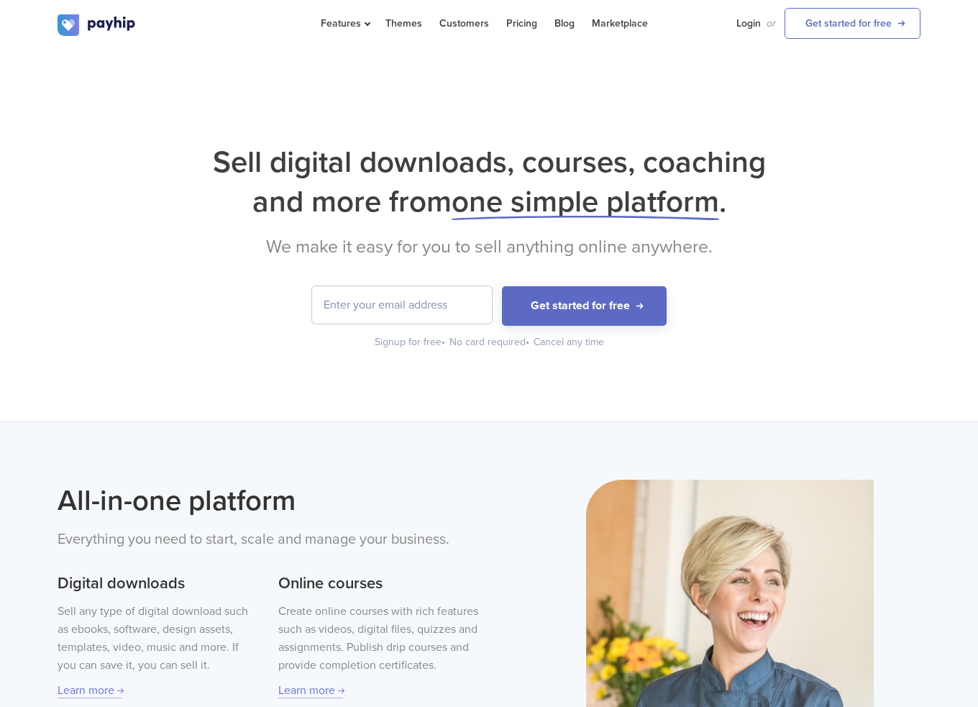
click at [516, 225] on div "Sell digital downloads, courses, coaching and more from one simple platform . W…" at bounding box center [489, 245] width 863 height 207
click at [535, 209] on span "one simple platform" at bounding box center [584, 201] width 267 height 37
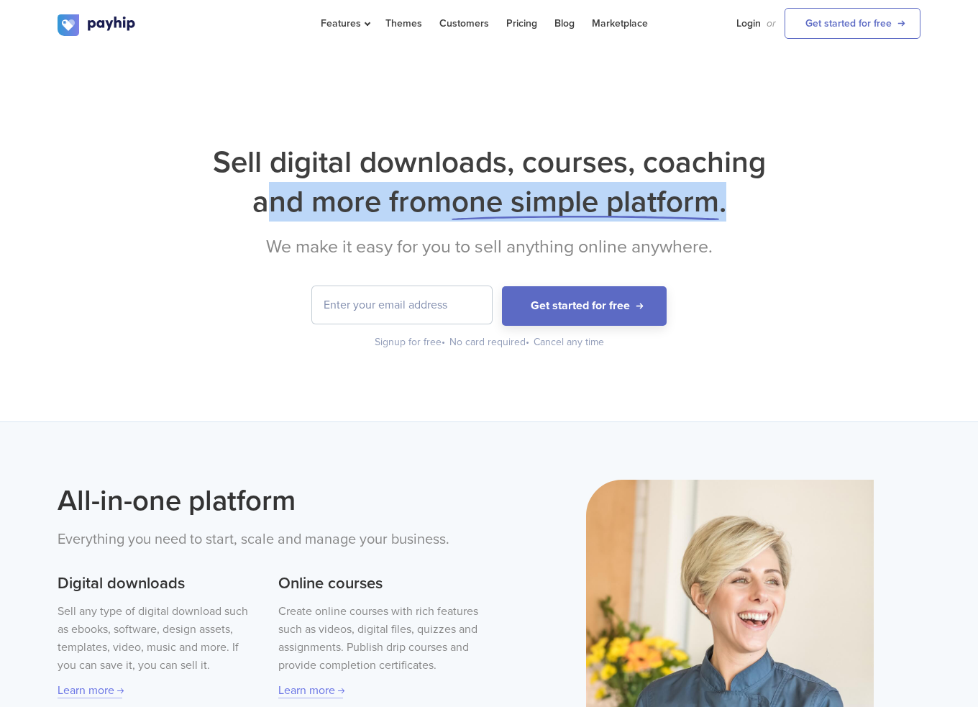
click at [535, 209] on span "one simple platform" at bounding box center [584, 201] width 267 height 37
click at [529, 196] on span "one simple platform" at bounding box center [584, 201] width 267 height 37
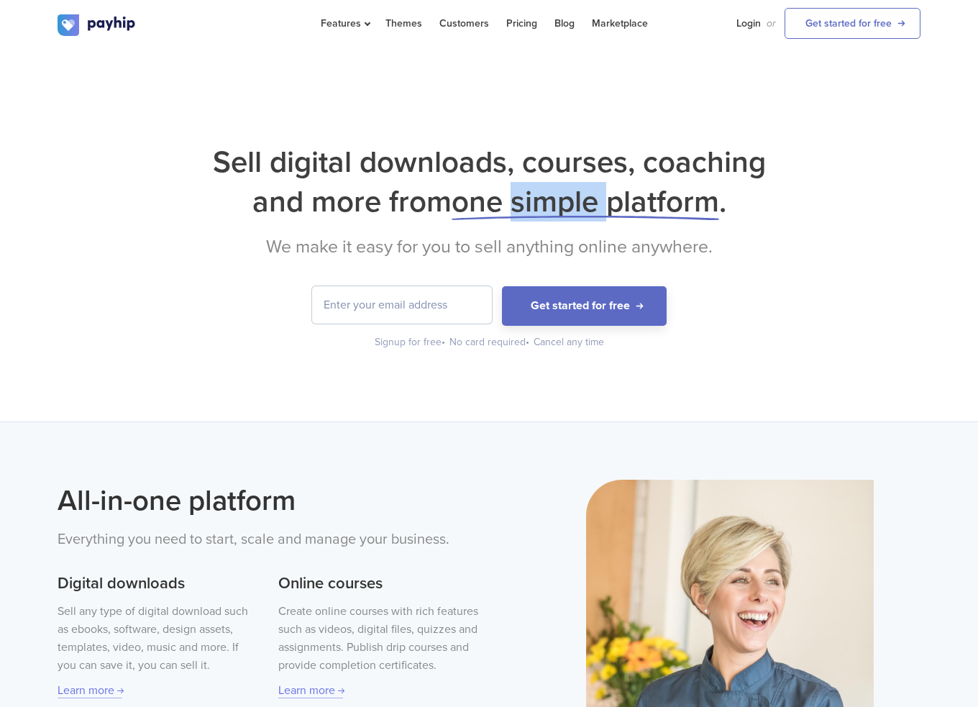
click at [529, 196] on span "one simple platform" at bounding box center [584, 201] width 267 height 37
click at [530, 188] on span "one simple platform" at bounding box center [584, 201] width 267 height 37
click at [532, 170] on h1 "Sell digital downloads, courses, coaching and more from one simple platform ." at bounding box center [489, 181] width 863 height 79
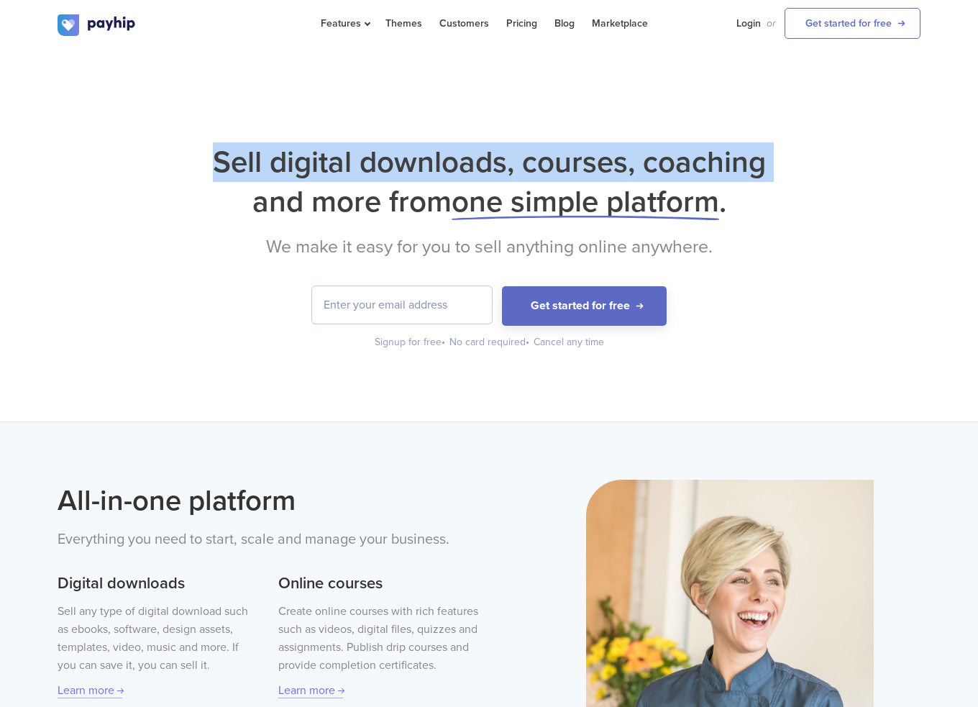
click at [532, 170] on h1 "Sell digital downloads, courses, coaching and more from one simple platform ." at bounding box center [489, 181] width 863 height 79
click at [469, 149] on h1 "Sell digital downloads, courses, coaching and more from one simple platform ." at bounding box center [489, 181] width 863 height 79
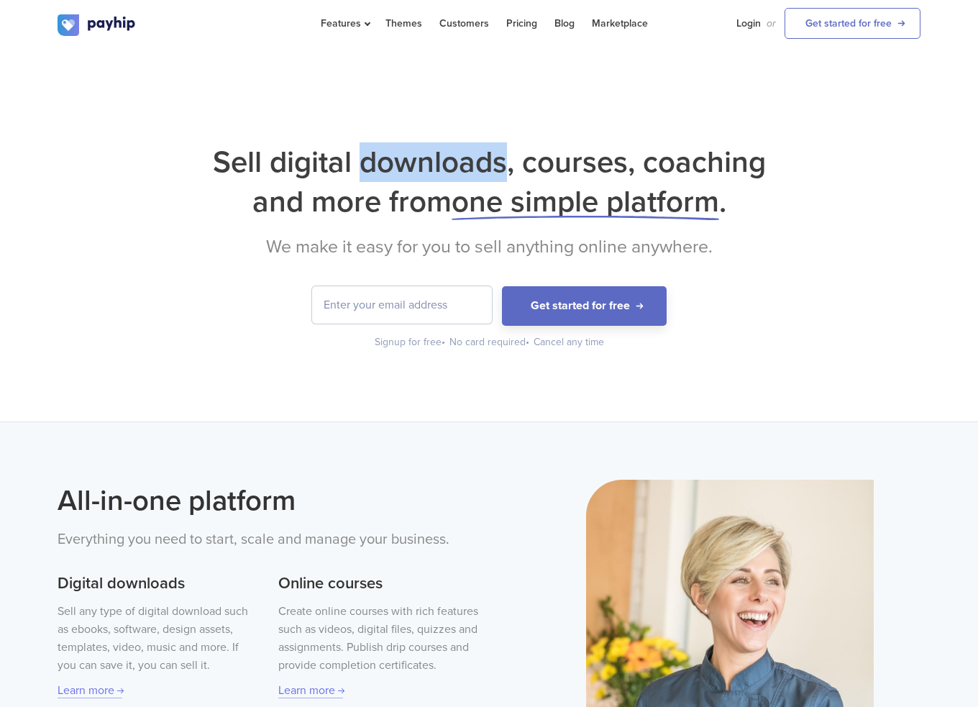
click at [469, 149] on h1 "Sell digital downloads, courses, coaching and more from one simple platform ." at bounding box center [489, 181] width 863 height 79
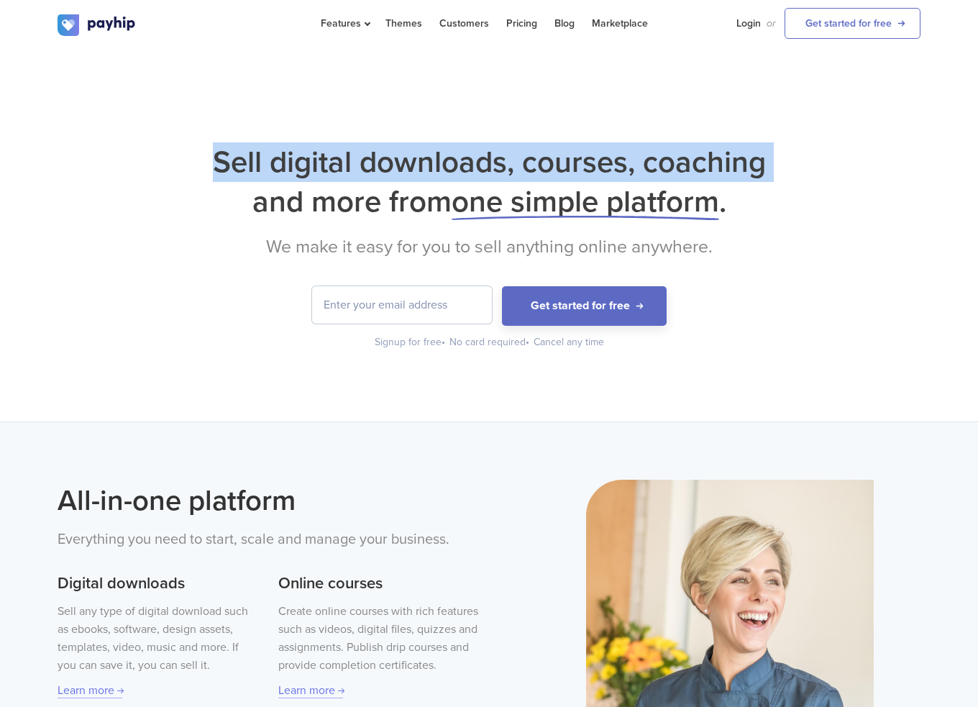
click at [469, 149] on h1 "Sell digital downloads, courses, coaching and more from one simple platform ." at bounding box center [489, 181] width 863 height 79
click at [491, 146] on h1 "Sell digital downloads, courses, coaching and more from one simple platform ." at bounding box center [489, 181] width 863 height 79
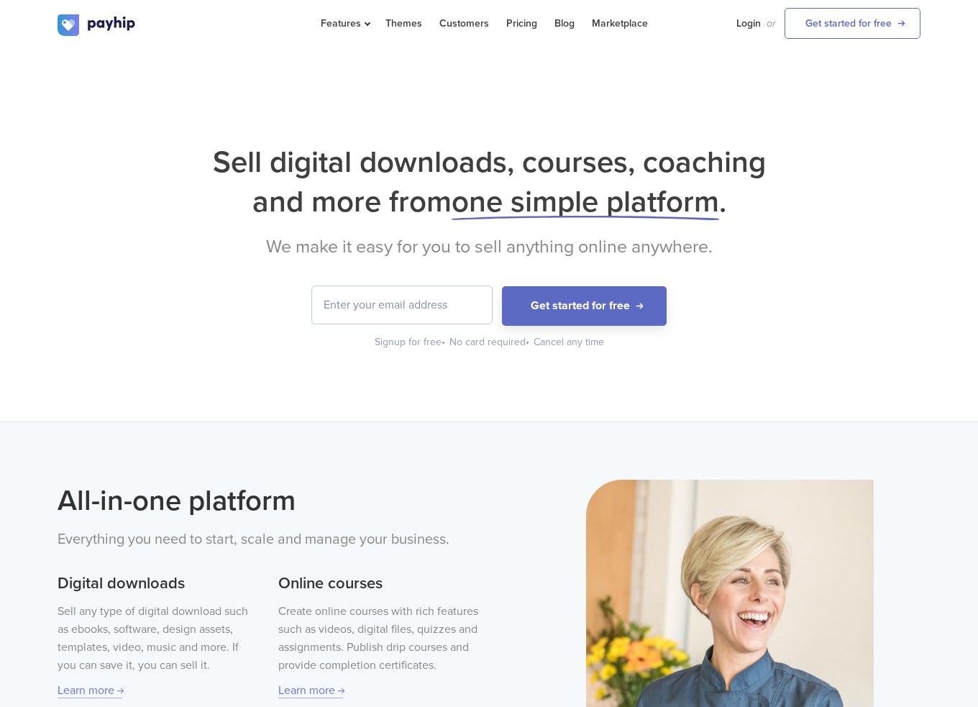
click at [502, 145] on h1 "Sell digital downloads, courses, coaching and more from one simple platform ." at bounding box center [489, 181] width 863 height 79
click at [549, 154] on h1 "Sell digital downloads, courses, coaching and more from one simple platform ." at bounding box center [489, 181] width 863 height 79
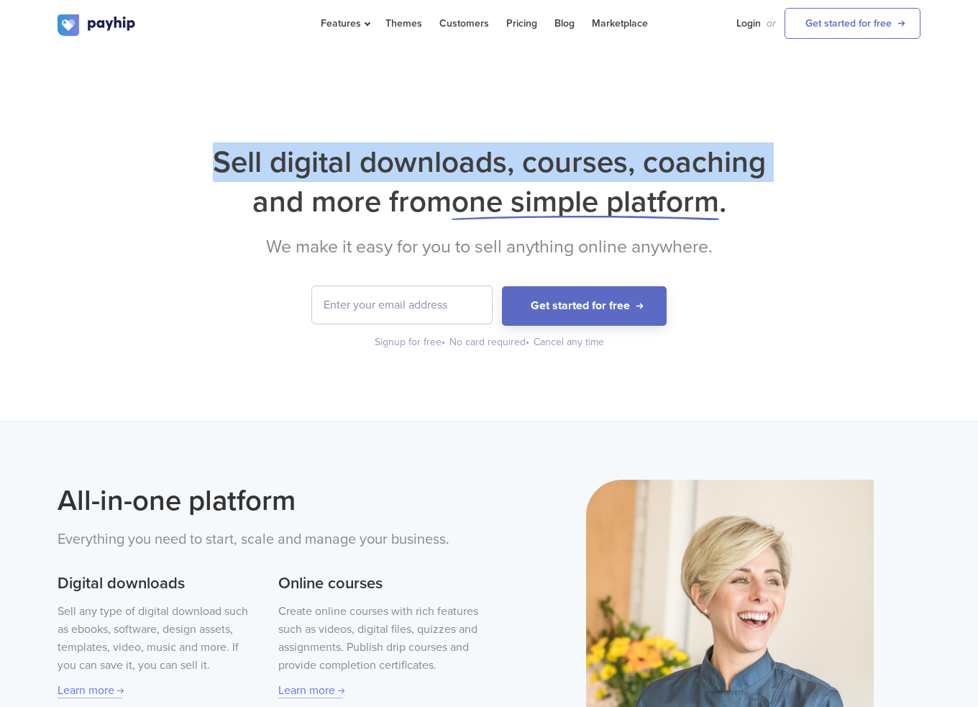
click at [549, 154] on h1 "Sell digital downloads, courses, coaching and more from one simple platform ." at bounding box center [489, 181] width 863 height 79
click at [438, 155] on h1 "Sell digital downloads, courses, coaching and more from one simple platform ." at bounding box center [489, 181] width 863 height 79
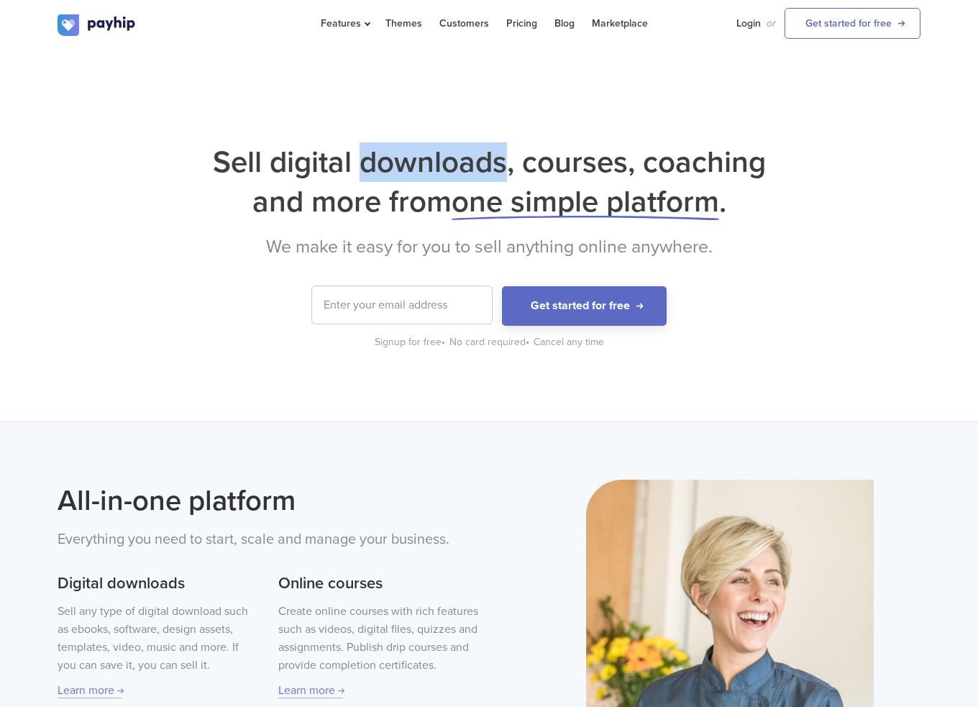
click at [438, 155] on h1 "Sell digital downloads, courses, coaching and more from one simple platform ." at bounding box center [489, 181] width 863 height 79
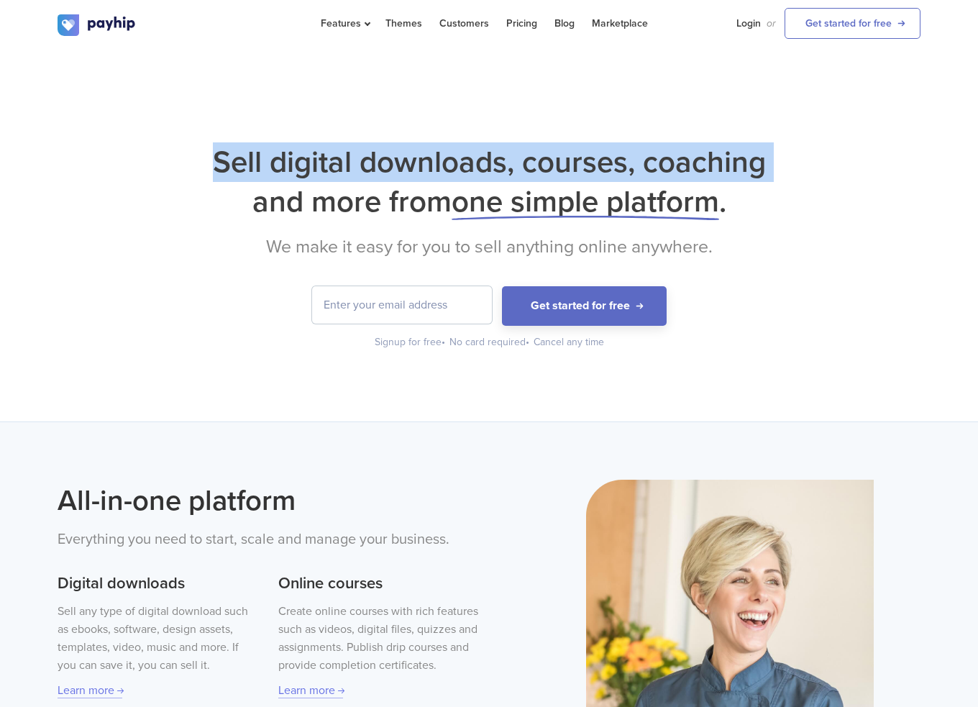
click at [438, 155] on h1 "Sell digital downloads, courses, coaching and more from one simple platform ." at bounding box center [489, 181] width 863 height 79
